Goal: Information Seeking & Learning: Learn about a topic

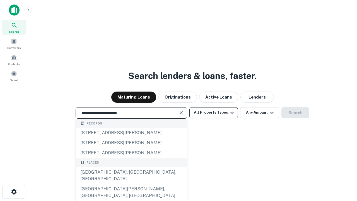
click at [131, 184] on div "[GEOGRAPHIC_DATA], [GEOGRAPHIC_DATA], [GEOGRAPHIC_DATA]" at bounding box center [131, 175] width 111 height 17
click at [214, 112] on button "All Property Types" at bounding box center [213, 112] width 49 height 11
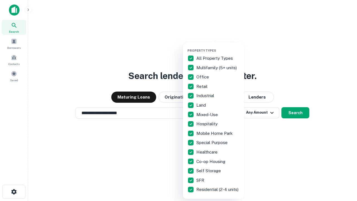
type input "**********"
click at [218, 47] on button "button" at bounding box center [217, 47] width 61 height 0
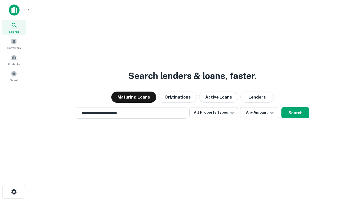
scroll to position [9, 0]
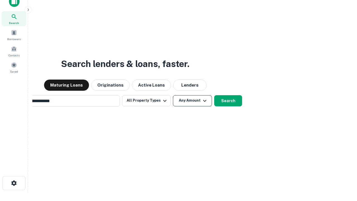
click at [173, 95] on button "Any Amount" at bounding box center [192, 100] width 39 height 11
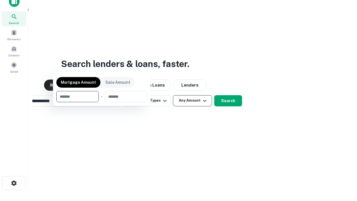
scroll to position [9, 0]
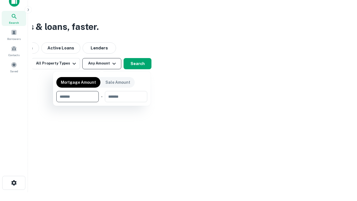
type input "*******"
click at [102, 102] on button "button" at bounding box center [101, 102] width 91 height 0
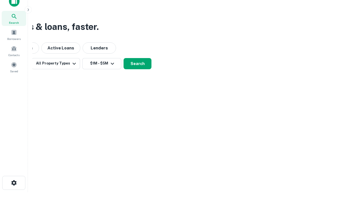
scroll to position [3, 103]
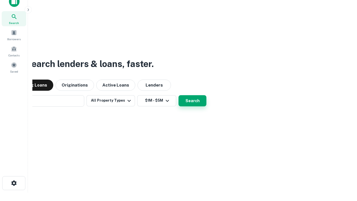
click at [179, 95] on button "Search" at bounding box center [193, 100] width 28 height 11
